Goal: Navigation & Orientation: Go to known website

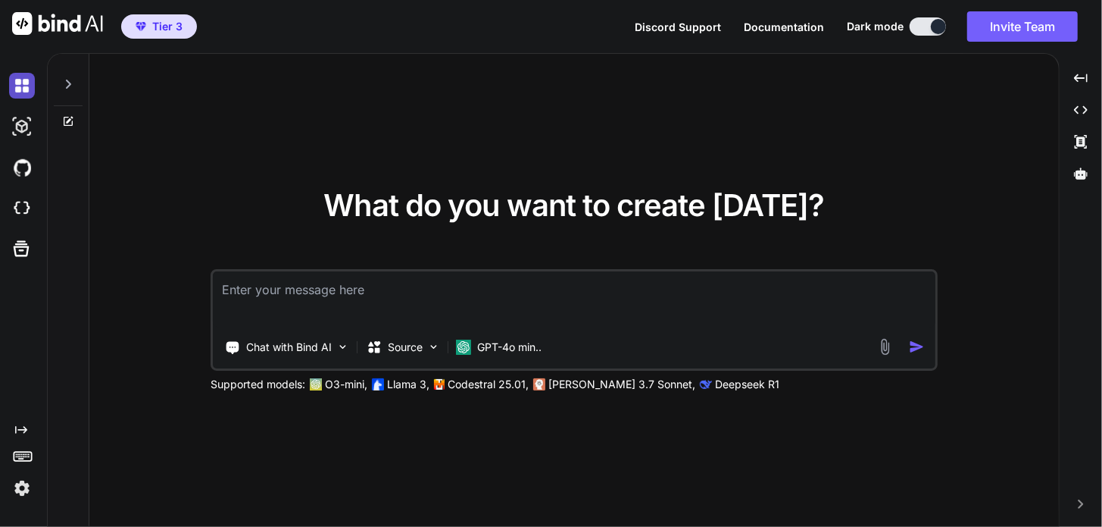
click at [16, 92] on img at bounding box center [22, 86] width 26 height 26
click at [27, 83] on img at bounding box center [22, 86] width 26 height 26
click at [21, 486] on img at bounding box center [22, 488] width 26 height 26
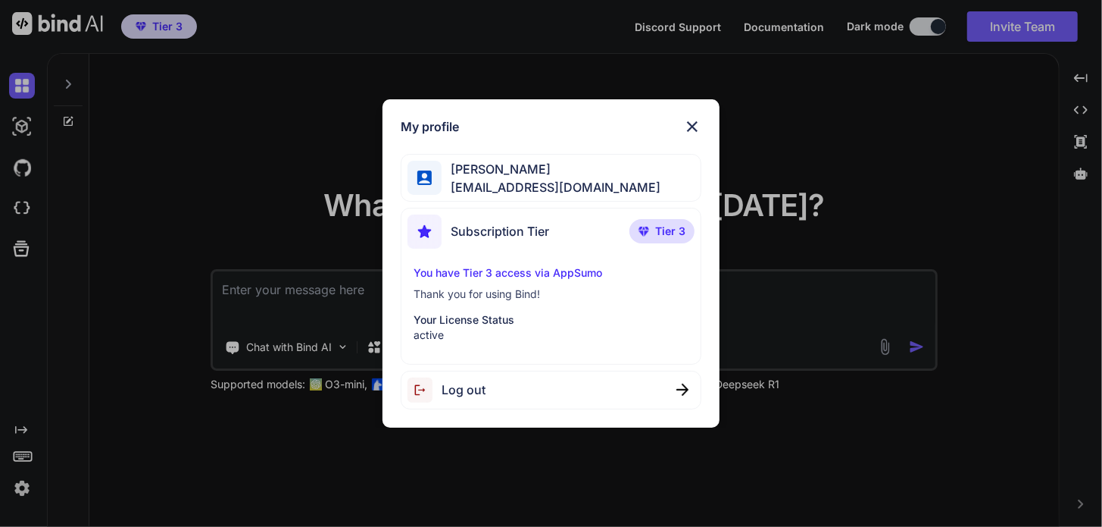
click at [697, 123] on img at bounding box center [692, 126] width 18 height 18
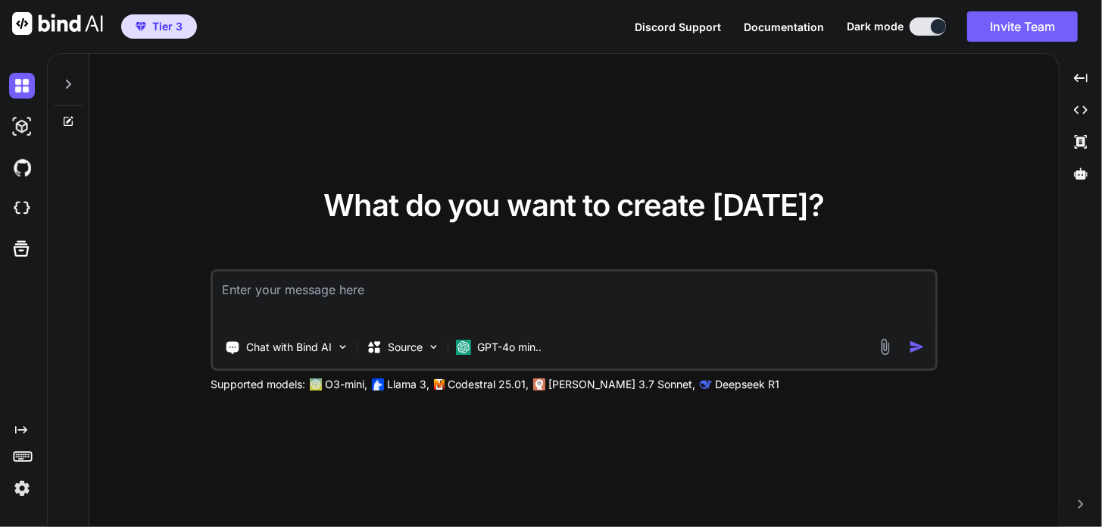
click at [70, 80] on icon at bounding box center [68, 84] width 12 height 12
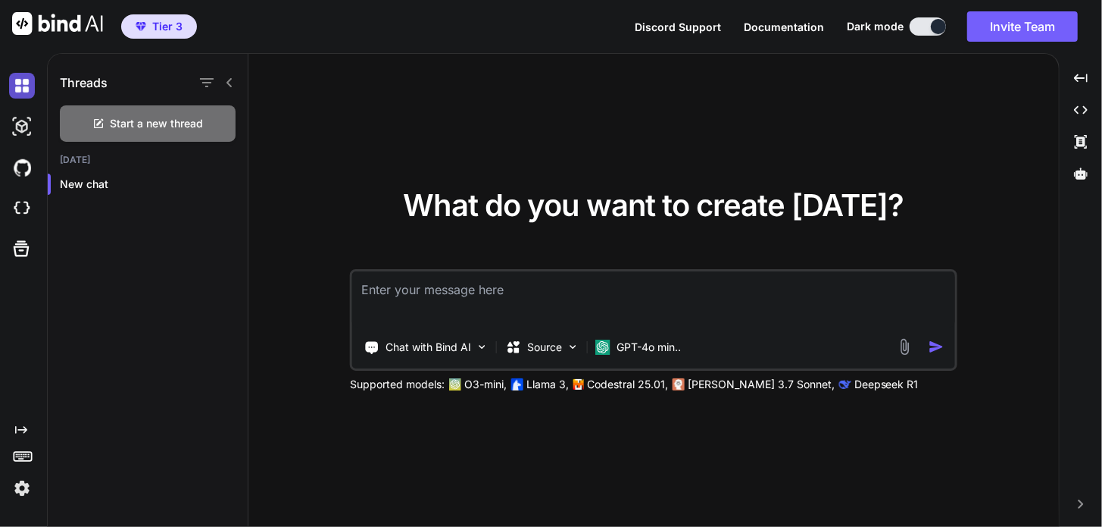
click at [23, 95] on img at bounding box center [22, 86] width 26 height 26
click at [23, 127] on img at bounding box center [22, 127] width 26 height 26
type textarea "x"
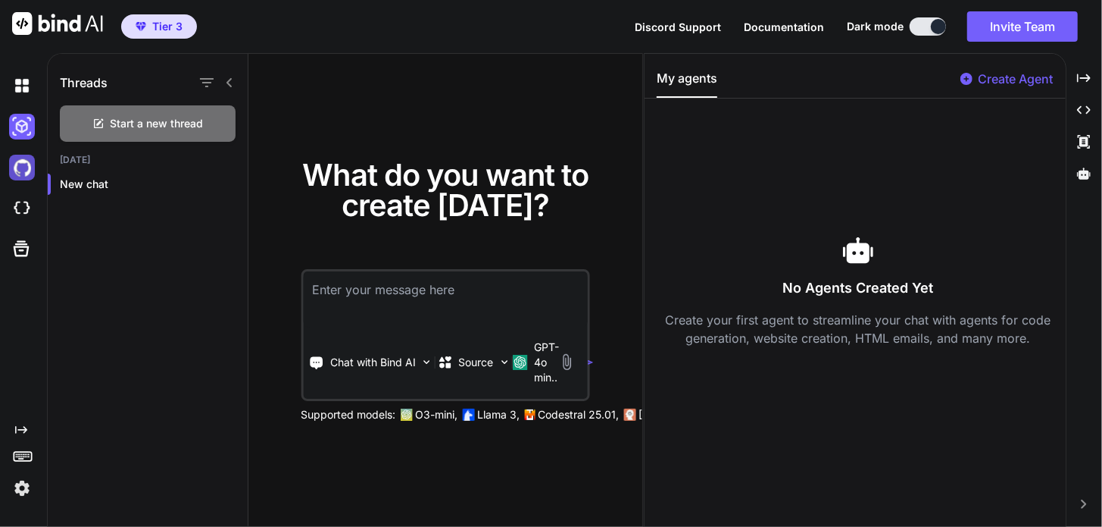
click at [22, 173] on img at bounding box center [22, 168] width 26 height 26
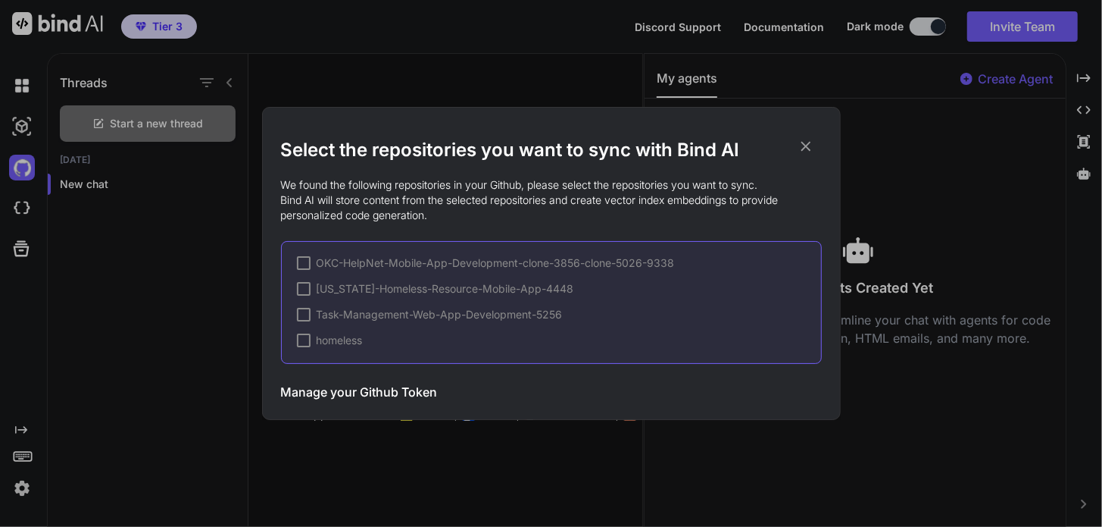
click at [304, 343] on div at bounding box center [304, 340] width 14 height 14
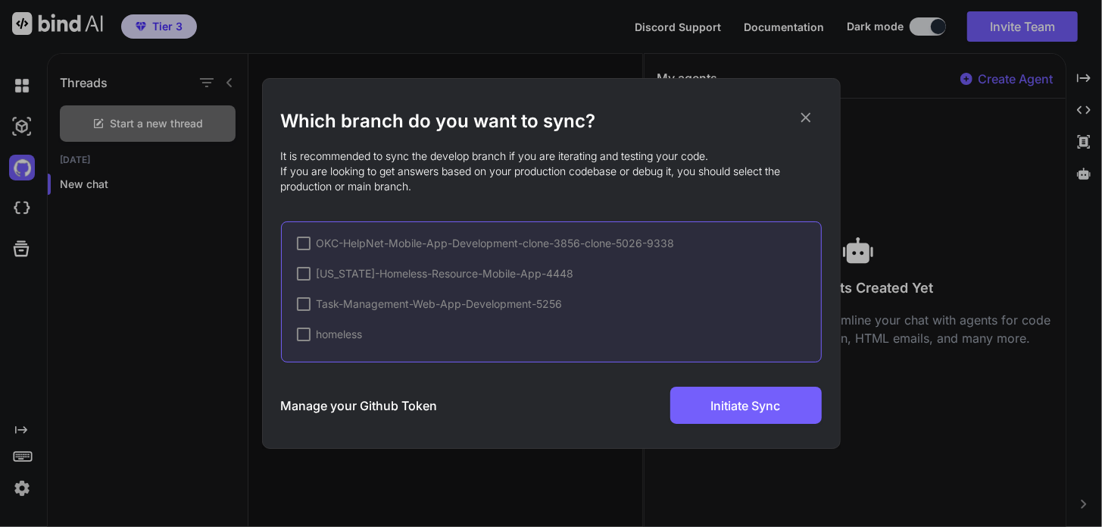
click at [308, 335] on div at bounding box center [304, 334] width 14 height 14
click at [804, 129] on h2 "Which branch do you want to sync?" at bounding box center [551, 121] width 541 height 24
click at [806, 120] on icon at bounding box center [806, 117] width 17 height 17
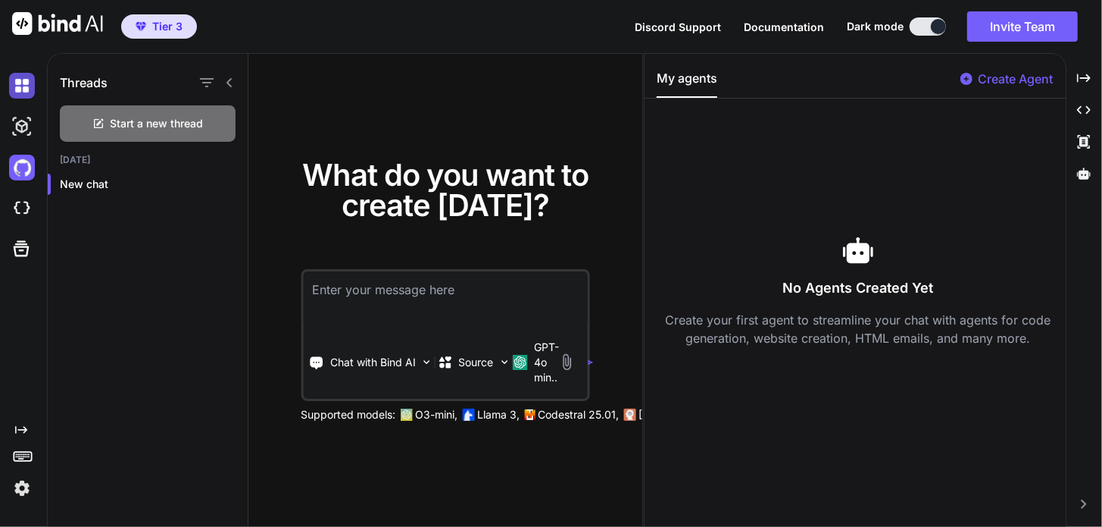
click at [20, 87] on img at bounding box center [22, 86] width 26 height 26
click at [20, 88] on img at bounding box center [22, 86] width 26 height 26
